Goal: Find specific page/section: Find specific page/section

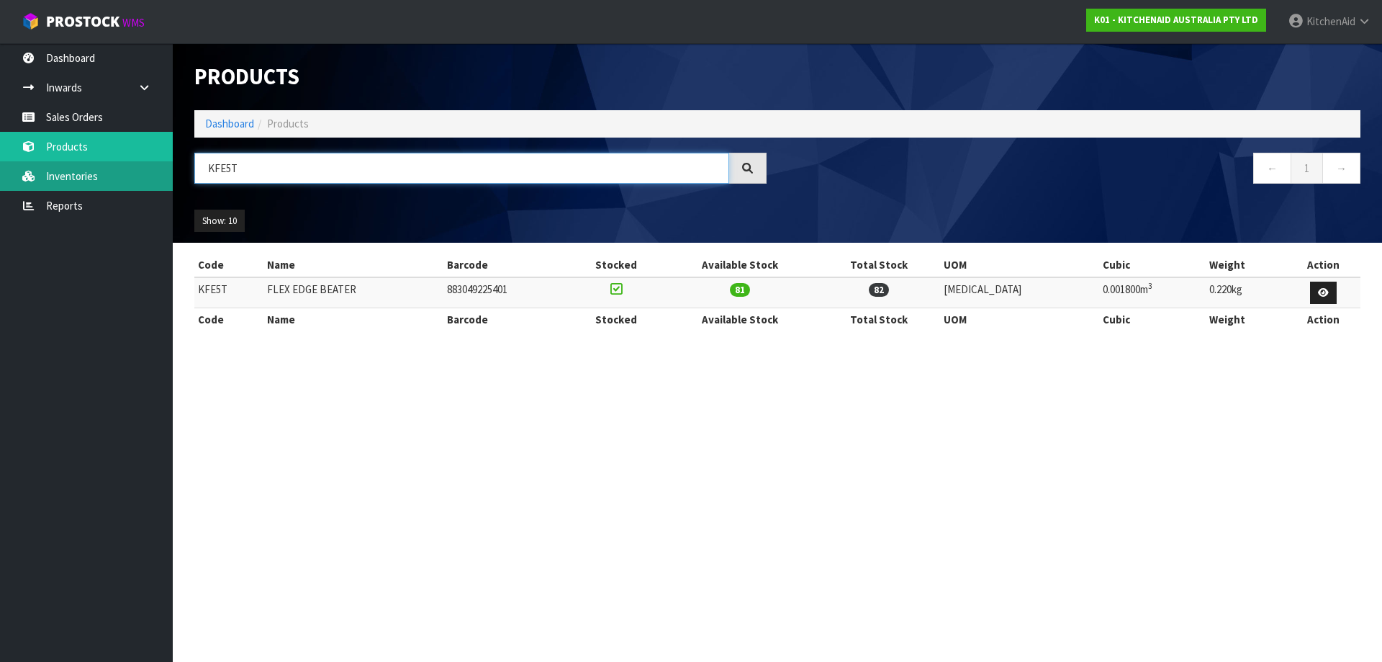
drag, startPoint x: 249, startPoint y: 168, endPoint x: 130, endPoint y: 171, distance: 118.8
click at [144, 172] on body "Toggle navigation ProStock WMS K01 - KITCHENAID AUSTRALIA PTY LTD [GEOGRAPHIC_D…" at bounding box center [691, 331] width 1382 height 662
paste input "5GB"
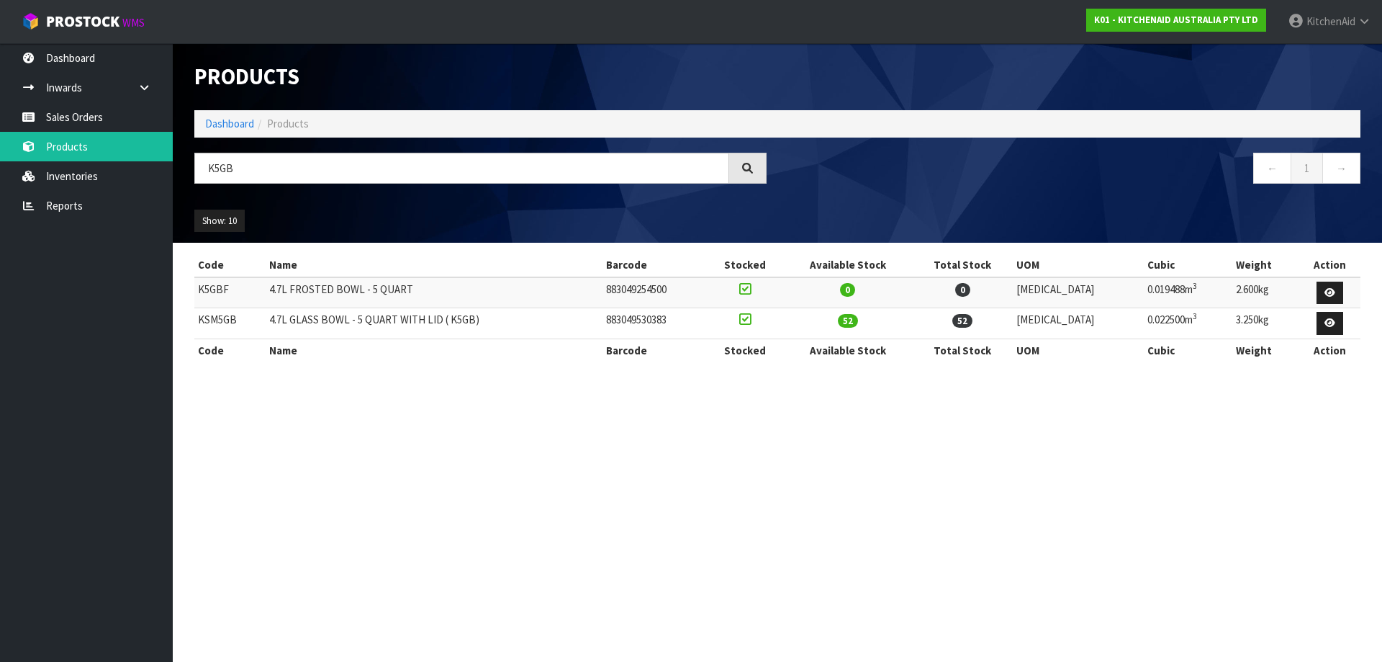
click at [211, 321] on td "KSM5GB" at bounding box center [229, 323] width 71 height 31
copy td "KSM5GB"
drag, startPoint x: 632, startPoint y: 171, endPoint x: -188, endPoint y: 179, distance: 820.1
click at [0, 179] on html "Toggle navigation ProStock WMS K01 - KITCHENAID AUSTRALIA PTY LTD [GEOGRAPHIC_D…" at bounding box center [691, 331] width 1382 height 662
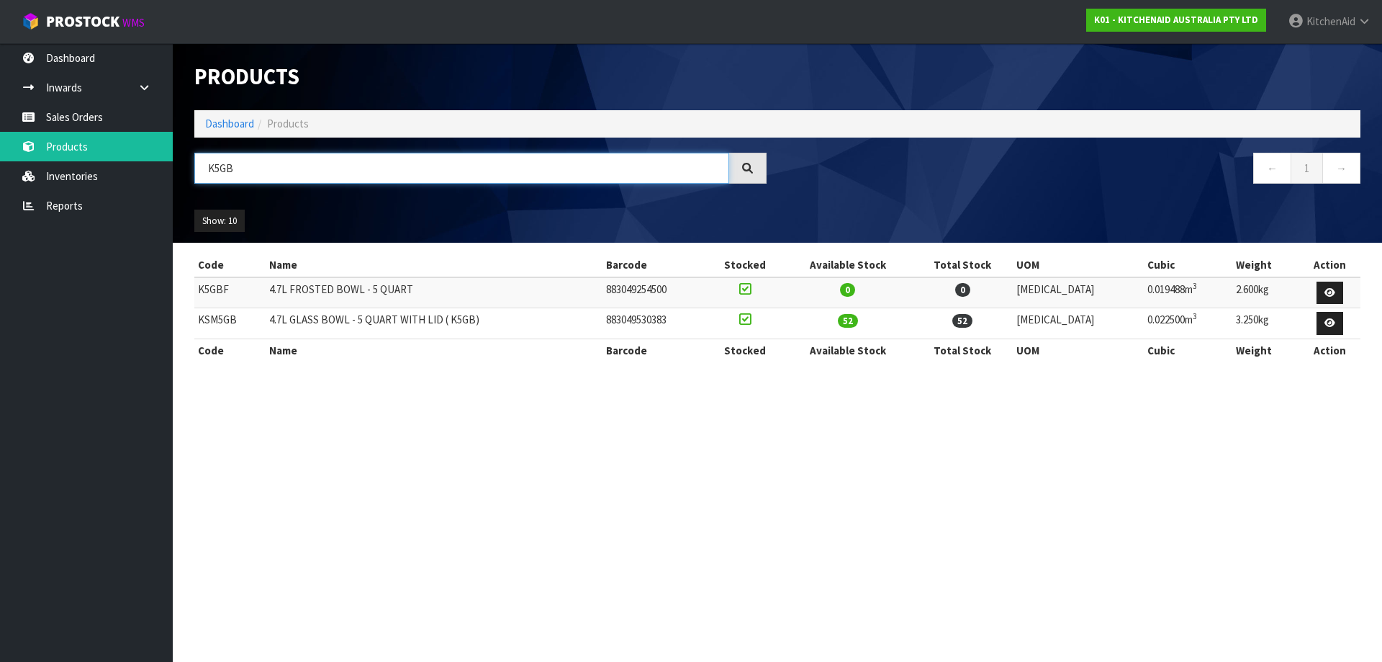
paste input "N1PS"
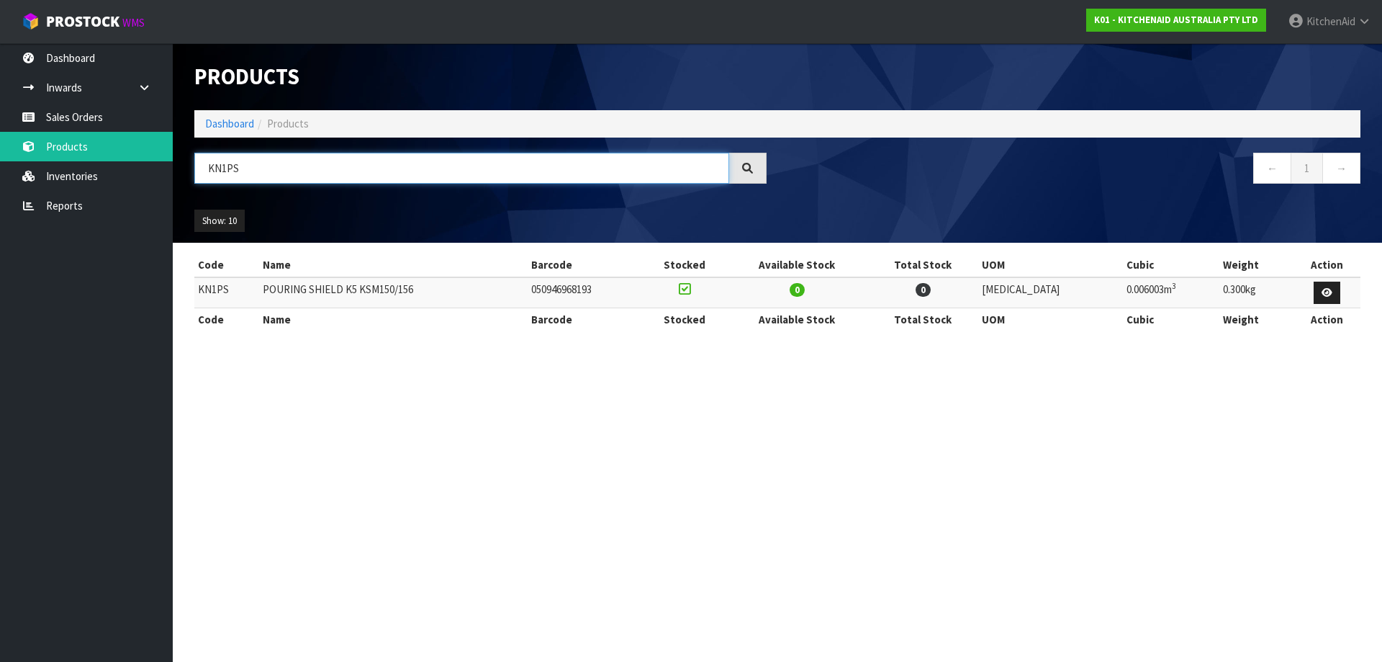
drag, startPoint x: 307, startPoint y: 168, endPoint x: -53, endPoint y: 145, distance: 360.8
click at [0, 145] on html "Toggle navigation ProStock WMS K01 - KITCHENAID AUSTRALIA PTY LTD [GEOGRAPHIC_D…" at bounding box center [691, 331] width 1382 height 662
paste input "5KHBV53AAC"
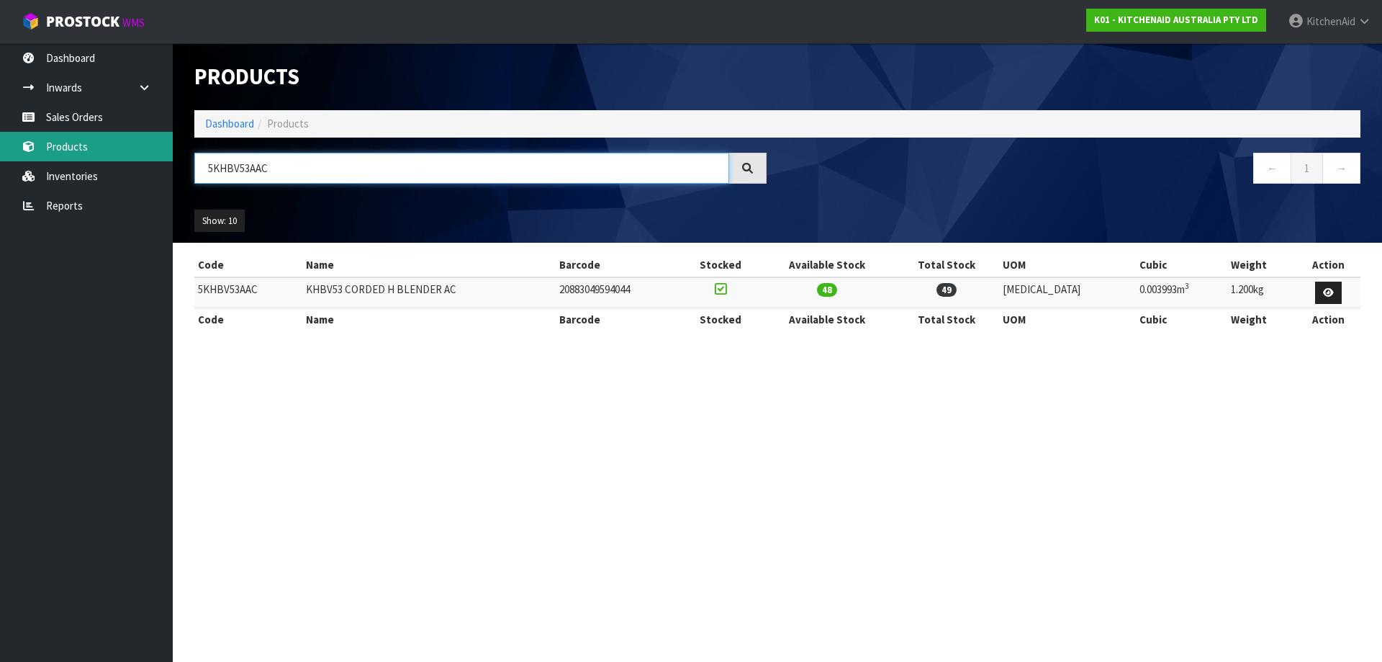
drag, startPoint x: 279, startPoint y: 174, endPoint x: 99, endPoint y: 155, distance: 180.3
click at [99, 155] on body "Toggle navigation ProStock WMS K01 - KITCHENAID AUSTRALIA PTY LTD [GEOGRAPHIC_D…" at bounding box center [691, 331] width 1382 height 662
paste input "ER"
drag, startPoint x: 421, startPoint y: 168, endPoint x: -72, endPoint y: 135, distance: 494.3
click at [0, 135] on html "Toggle navigation ProStock WMS K01 - KITCHENAID AUSTRALIA PTY LTD [GEOGRAPHIC_D…" at bounding box center [691, 331] width 1382 height 662
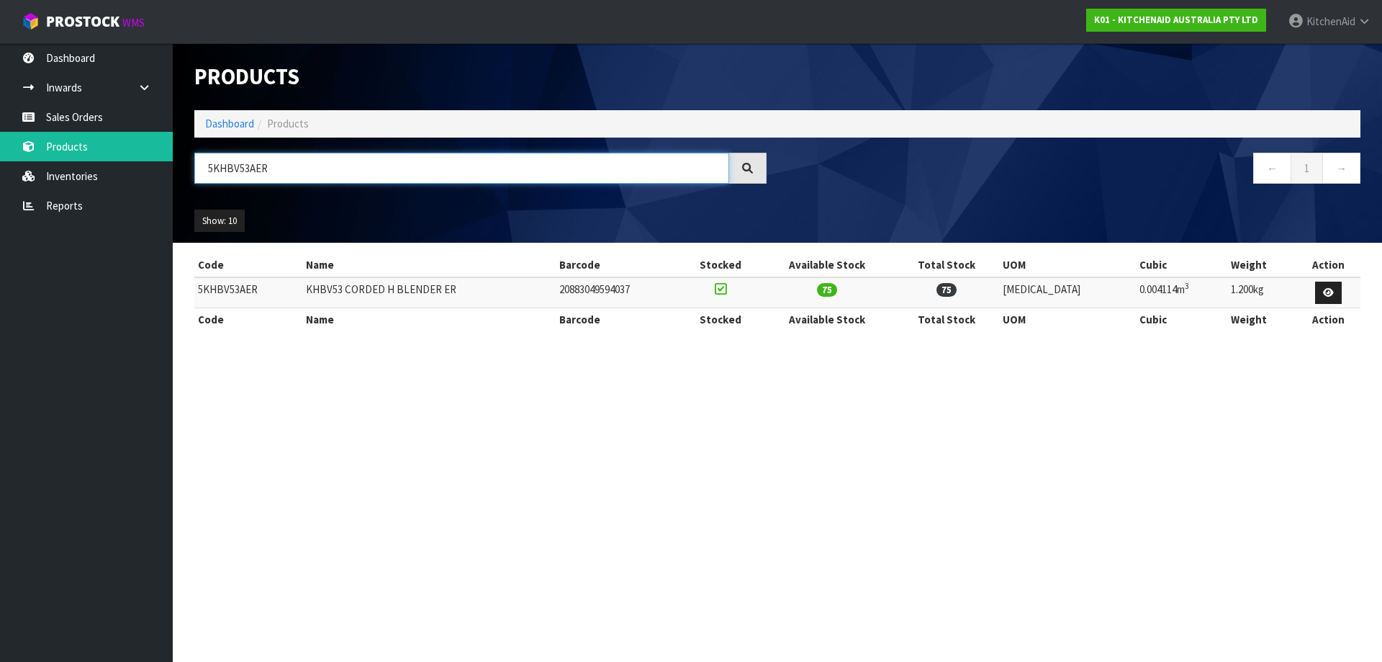
paste input "SM195PSABM"
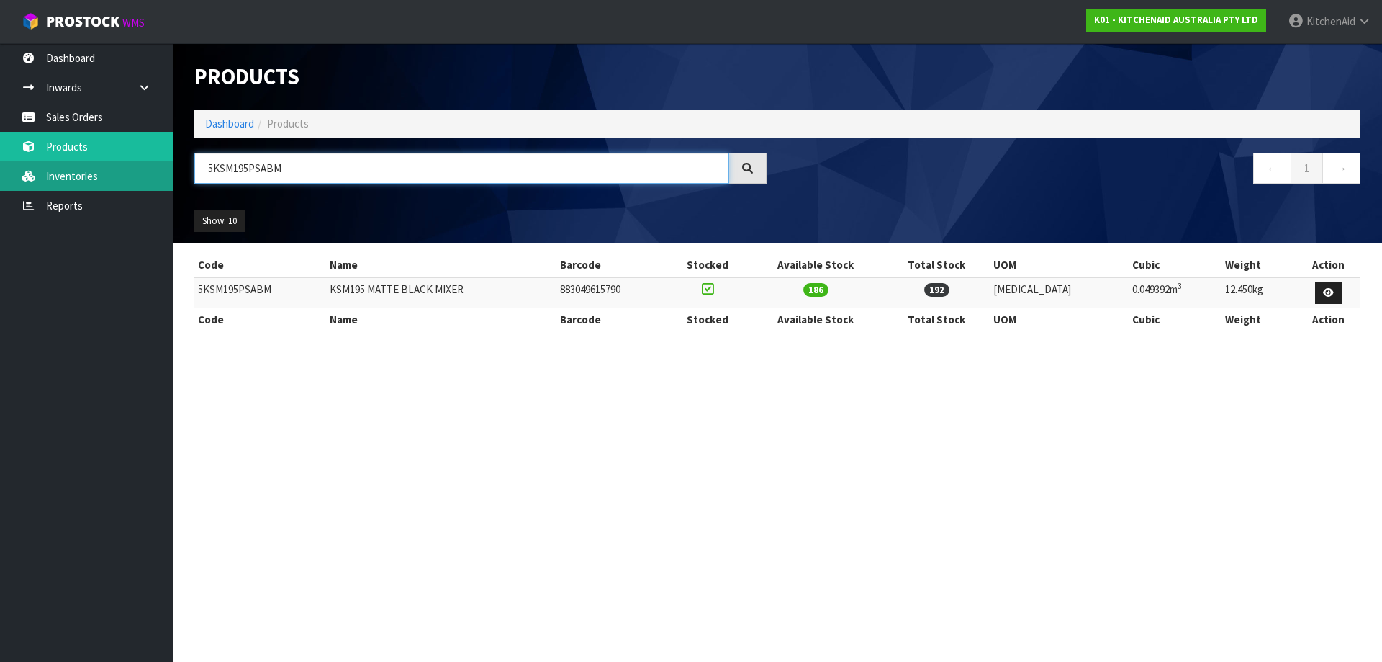
drag, startPoint x: 324, startPoint y: 171, endPoint x: 42, endPoint y: 176, distance: 281.6
click at [58, 177] on body "Toggle navigation ProStock WMS K01 - KITCHENAID AUSTRALIA PTY LTD [GEOGRAPHIC_D…" at bounding box center [691, 331] width 1382 height 662
paste input "M70SHXABK"
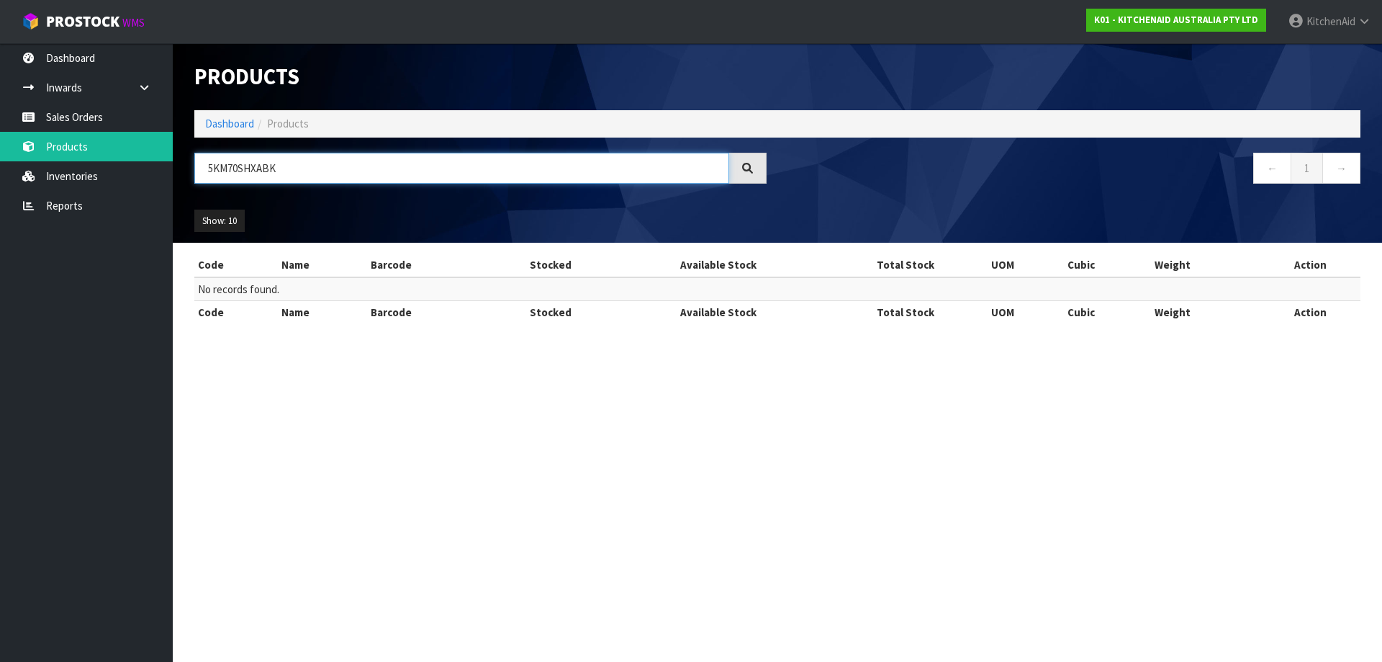
click at [217, 167] on input "5KM70SHXABK" at bounding box center [461, 168] width 535 height 31
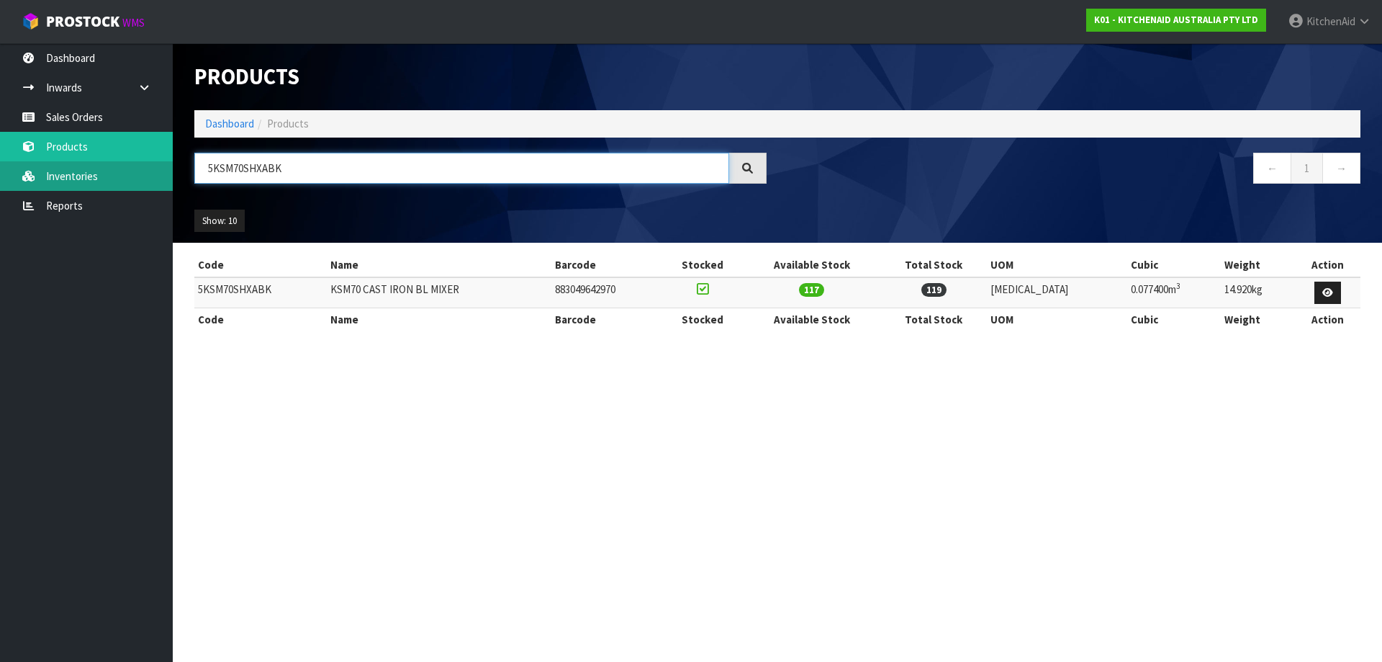
drag, startPoint x: 317, startPoint y: 171, endPoint x: 9, endPoint y: 179, distance: 307.5
click at [9, 179] on body "Toggle navigation ProStock WMS K01 - KITCHENAID AUSTRALIA PTY LTD [GEOGRAPHIC_D…" at bounding box center [691, 331] width 1382 height 662
paste input "M70SHXAPP"
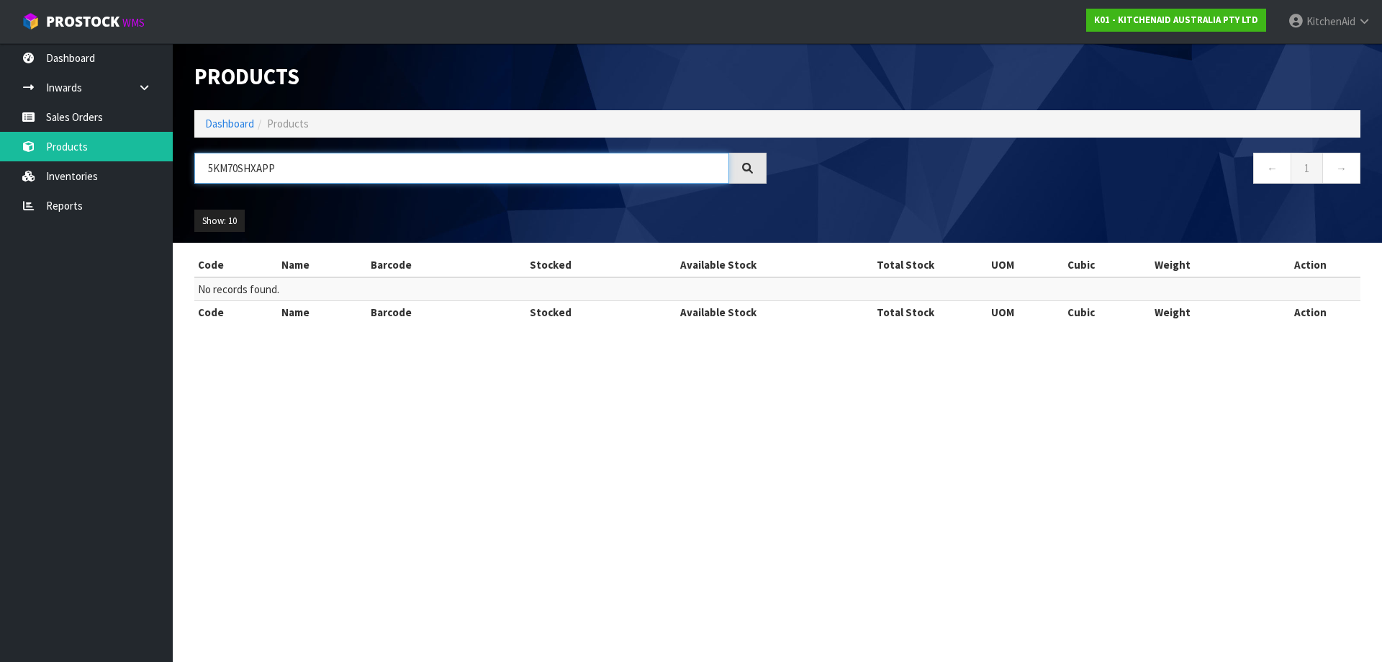
click at [221, 167] on input "5KM70SHXAPP" at bounding box center [461, 168] width 535 height 31
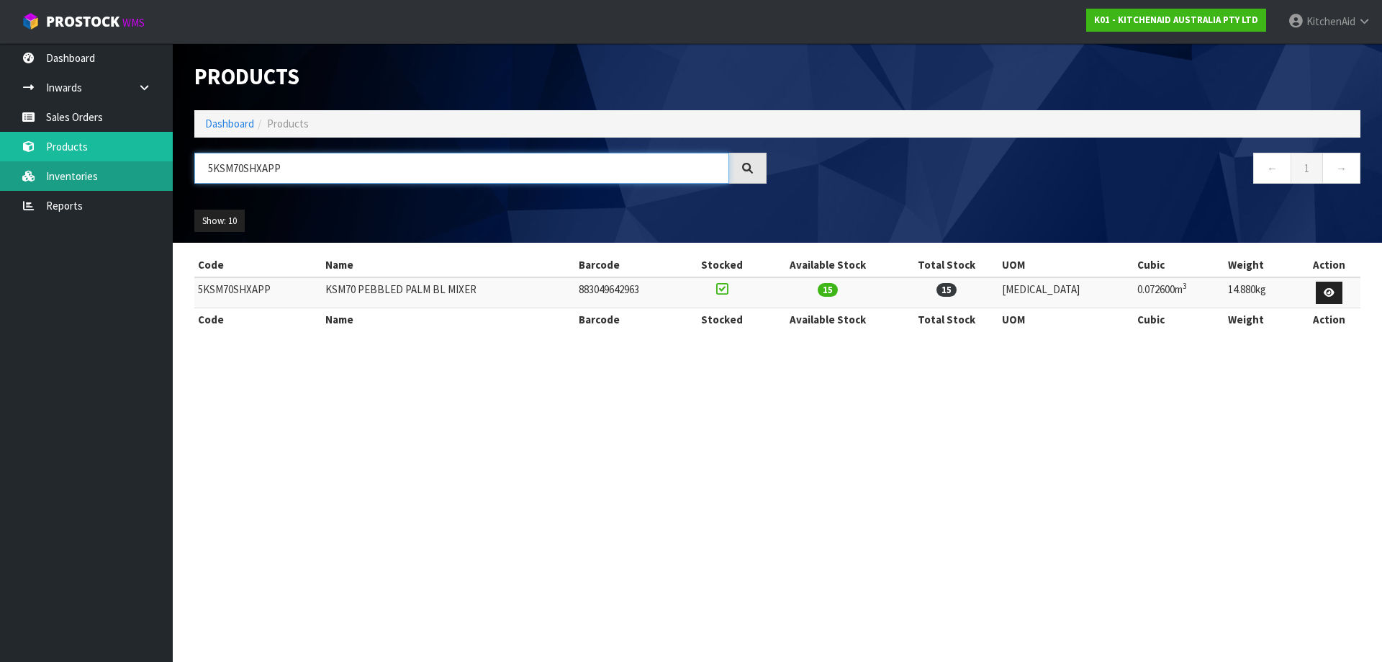
drag, startPoint x: 341, startPoint y: 169, endPoint x: 81, endPoint y: 161, distance: 259.3
click at [101, 163] on body "Toggle navigation ProStock WMS K01 - KITCHENAID AUSTRALIA PTY LTD [GEOGRAPHIC_D…" at bounding box center [691, 331] width 1382 height 662
paste input "MT4109ABM"
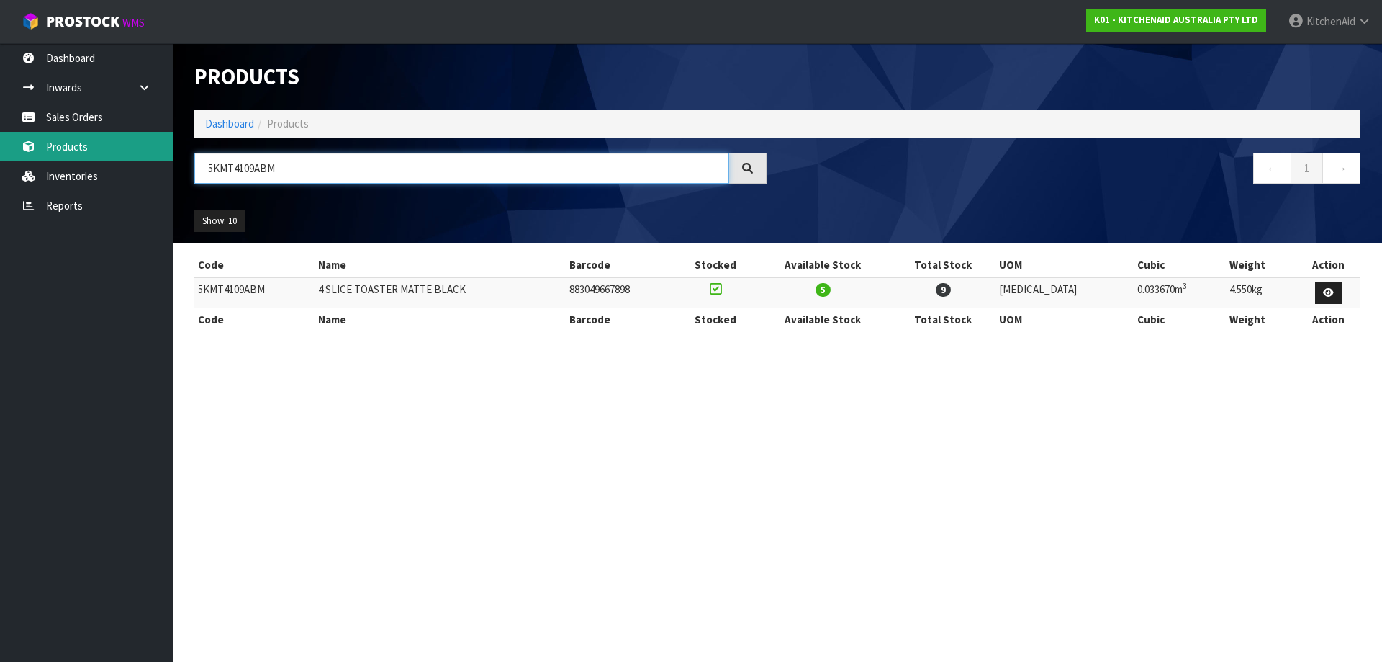
drag, startPoint x: 303, startPoint y: 166, endPoint x: 104, endPoint y: 149, distance: 200.1
click at [161, 154] on body "Toggle navigation ProStock WMS K01 - KITCHENAID AUSTRALIA PTY LTD [GEOGRAPHIC_D…" at bounding box center [691, 331] width 1382 height 662
paste input "PT"
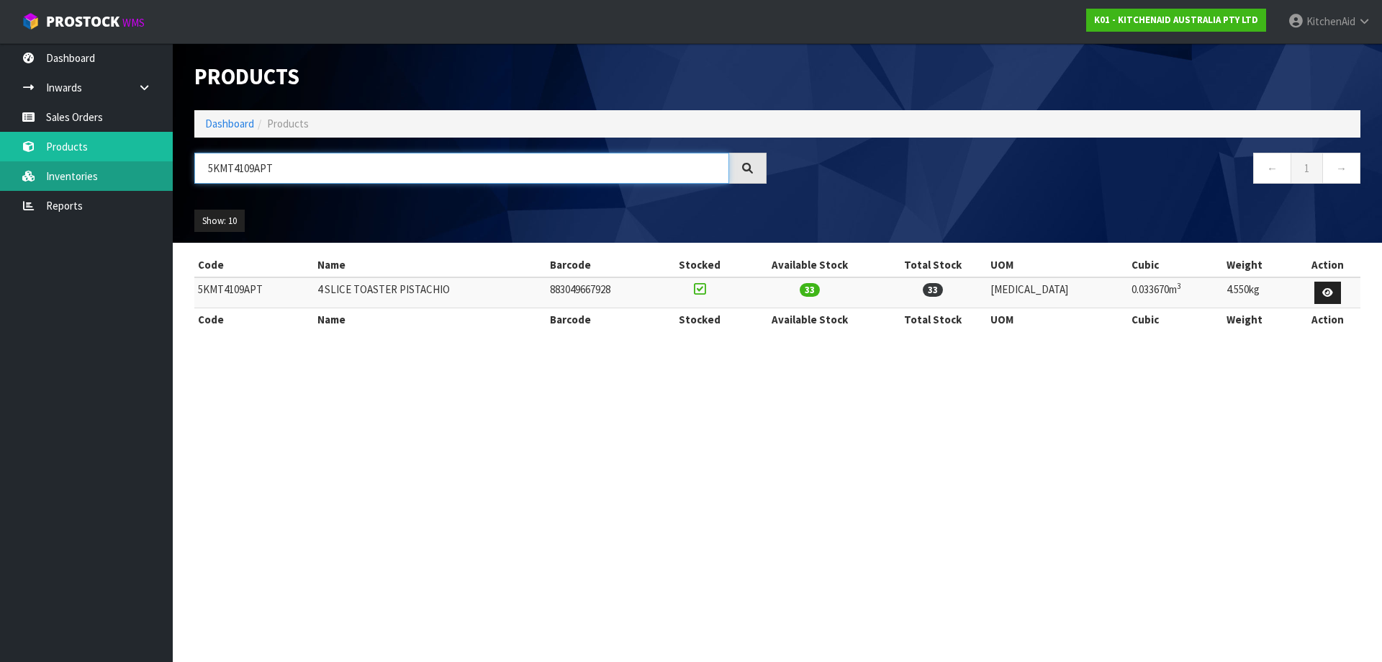
drag, startPoint x: 310, startPoint y: 174, endPoint x: 9, endPoint y: 166, distance: 301.1
click at [76, 166] on body "Toggle navigation ProStock WMS K01 - KITCHENAID AUSTRALIA PTY LTD [GEOGRAPHIC_D…" at bounding box center [691, 331] width 1382 height 662
paste input "SM195PSABK"
type input "5KSM195PSABK"
